Goal: Navigation & Orientation: Find specific page/section

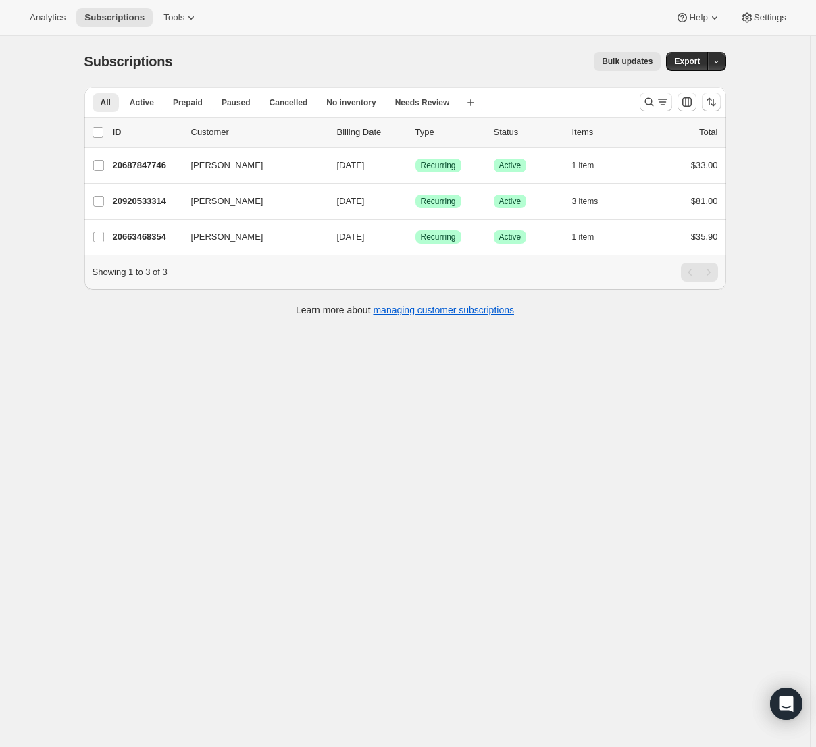
drag, startPoint x: 65, startPoint y: 345, endPoint x: 37, endPoint y: 344, distance: 27.7
click at [37, 344] on div "Subscriptions. This page is ready Subscriptions Bulk updates More actions Bulk …" at bounding box center [405, 409] width 810 height 747
click at [357, 108] on button "No inventory" at bounding box center [351, 102] width 66 height 19
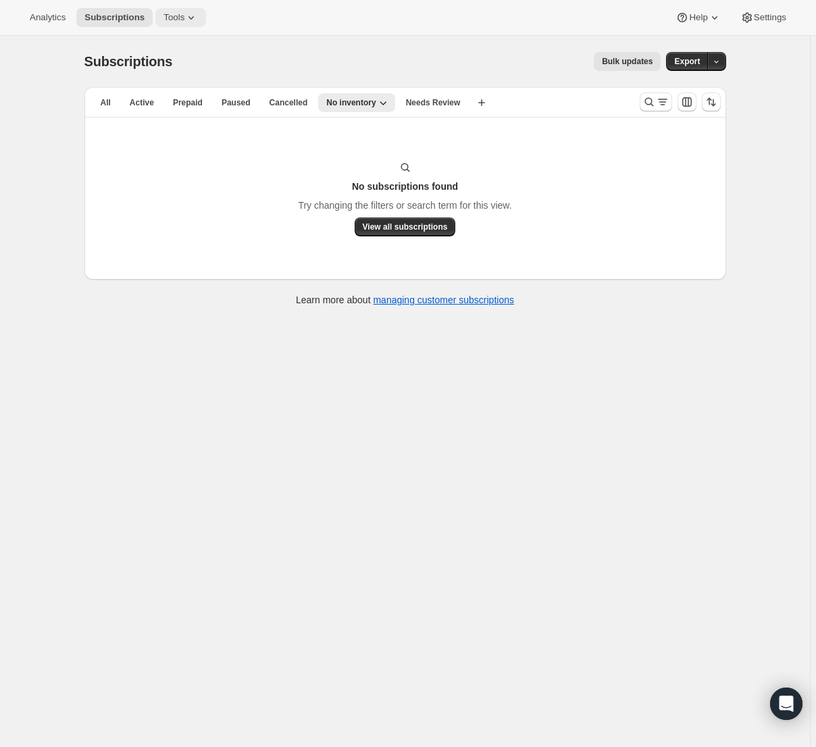
click at [168, 14] on span "Tools" at bounding box center [174, 17] width 21 height 11
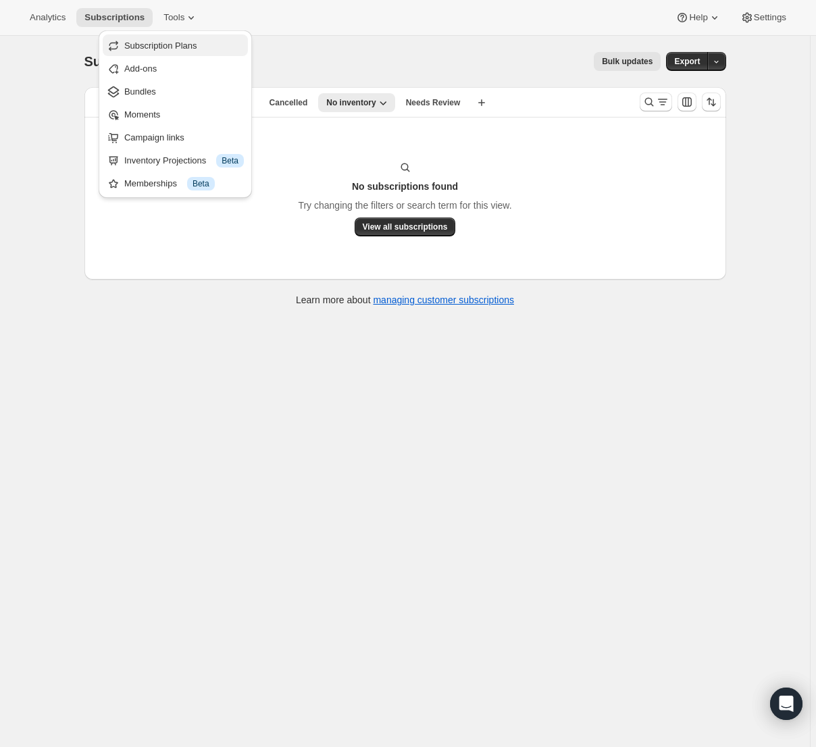
click at [168, 47] on span "Subscription Plans" at bounding box center [160, 46] width 73 height 10
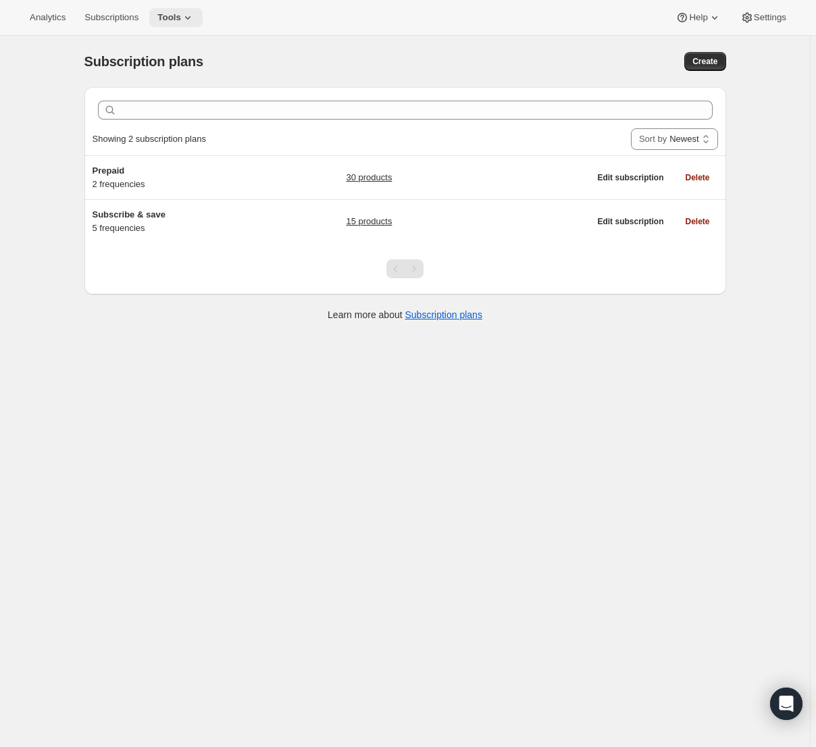
click at [166, 18] on span "Tools" at bounding box center [169, 17] width 24 height 11
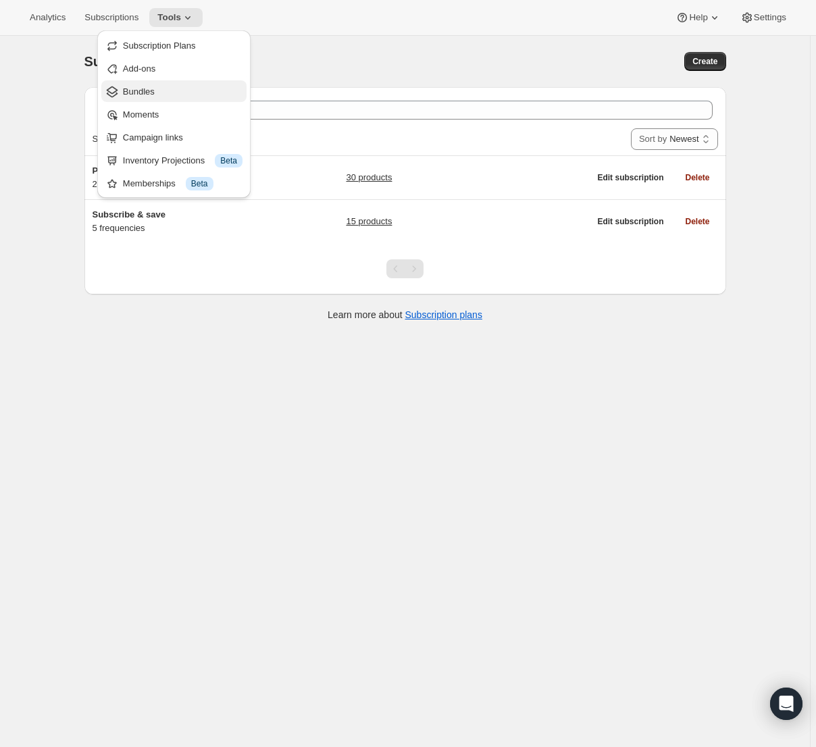
click at [163, 91] on span "Bundles" at bounding box center [183, 92] width 120 height 14
